Goal: Transaction & Acquisition: Book appointment/travel/reservation

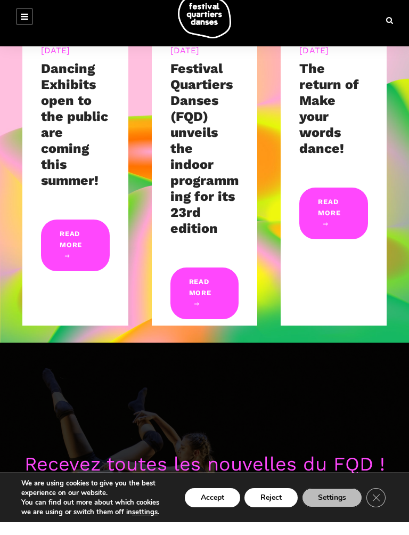
scroll to position [398, 0]
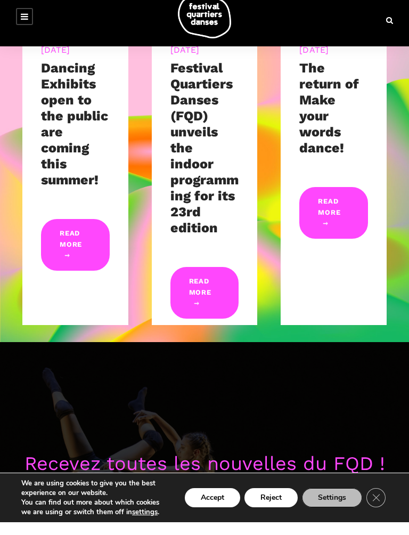
click at [214, 500] on button "Accept" at bounding box center [212, 509] width 55 height 19
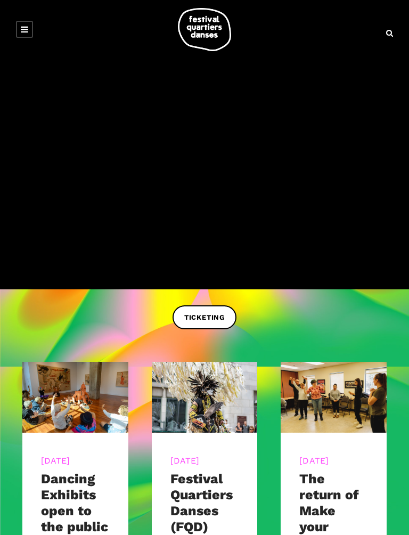
click at [206, 308] on link "TICKETING" at bounding box center [204, 317] width 64 height 24
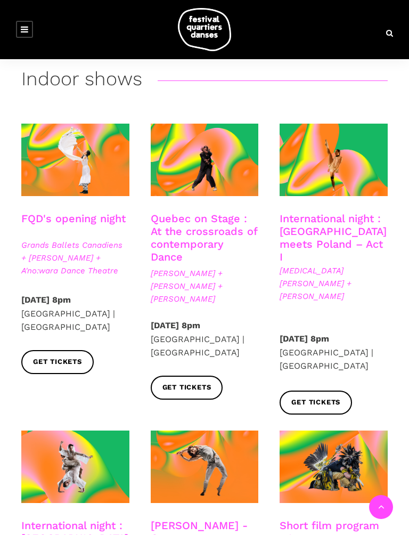
scroll to position [195, 0]
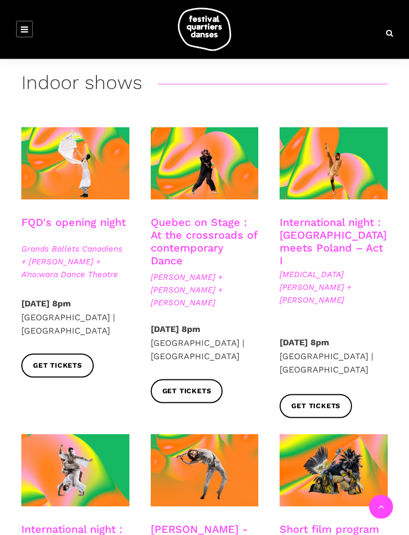
click at [328, 227] on link "International night : Montreal meets Poland – Act I" at bounding box center [333, 241] width 107 height 51
